Goal: Use online tool/utility: Utilize a website feature to perform a specific function

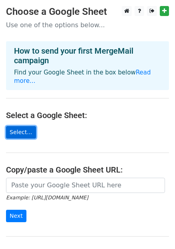
click at [16, 126] on link "Select..." at bounding box center [21, 132] width 30 height 12
click at [27, 126] on link "Select..." at bounding box center [21, 132] width 30 height 12
click at [17, 126] on link "Select..." at bounding box center [21, 132] width 30 height 12
click at [27, 126] on link "Select..." at bounding box center [21, 132] width 30 height 12
